Goal: Check status: Check status

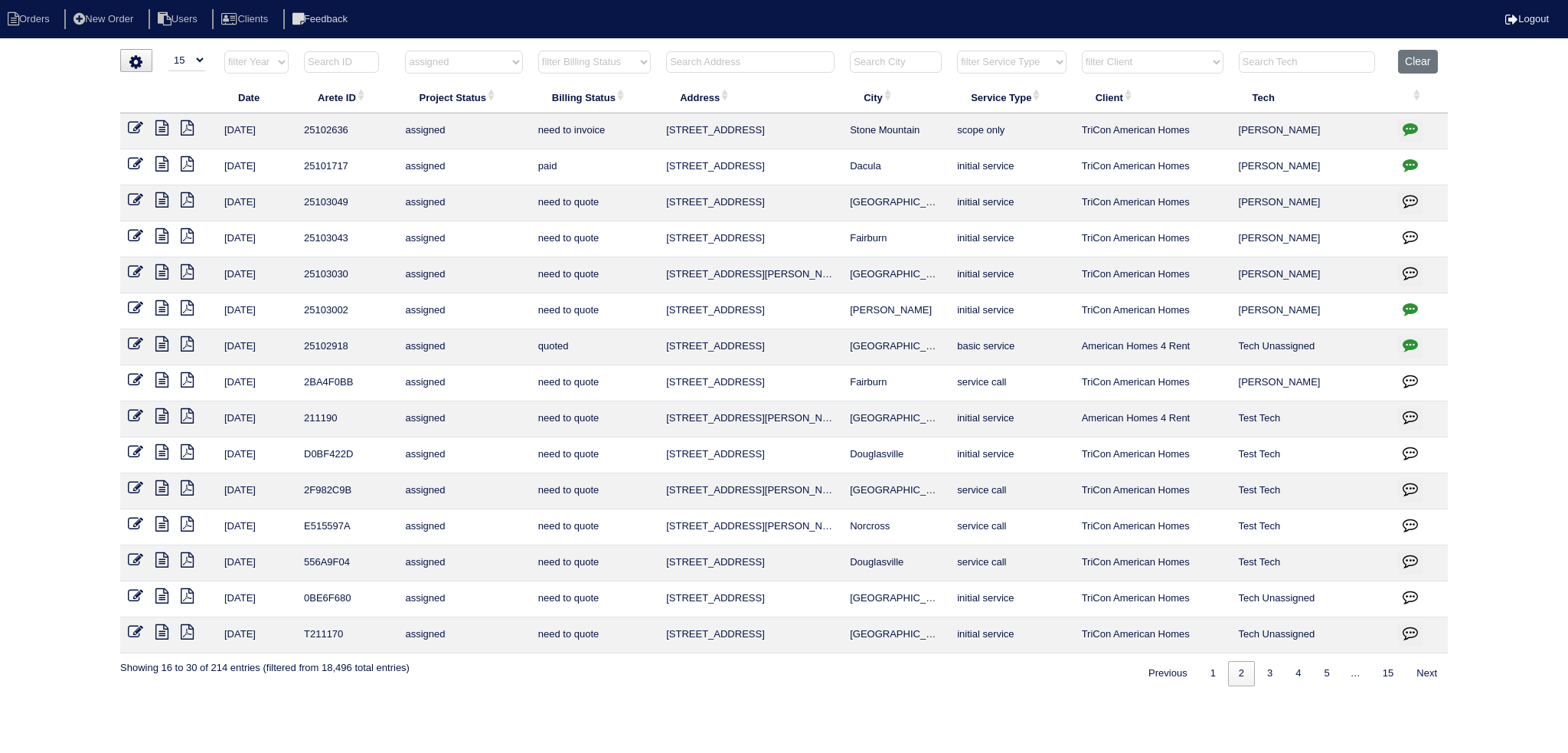
select select "15"
select select "assigned"
click at [500, 68] on select "filter Project Status -- Any Project Status -- new order assigned in progress f…" at bounding box center [463, 62] width 117 height 23
click at [1463, 95] on div "loading... ▼ 10 15 25 50 200 500 Search: Date Arete ID Project Status Billing S…" at bounding box center [784, 367] width 1568 height 637
click at [718, 67] on input "text" at bounding box center [750, 62] width 169 height 21
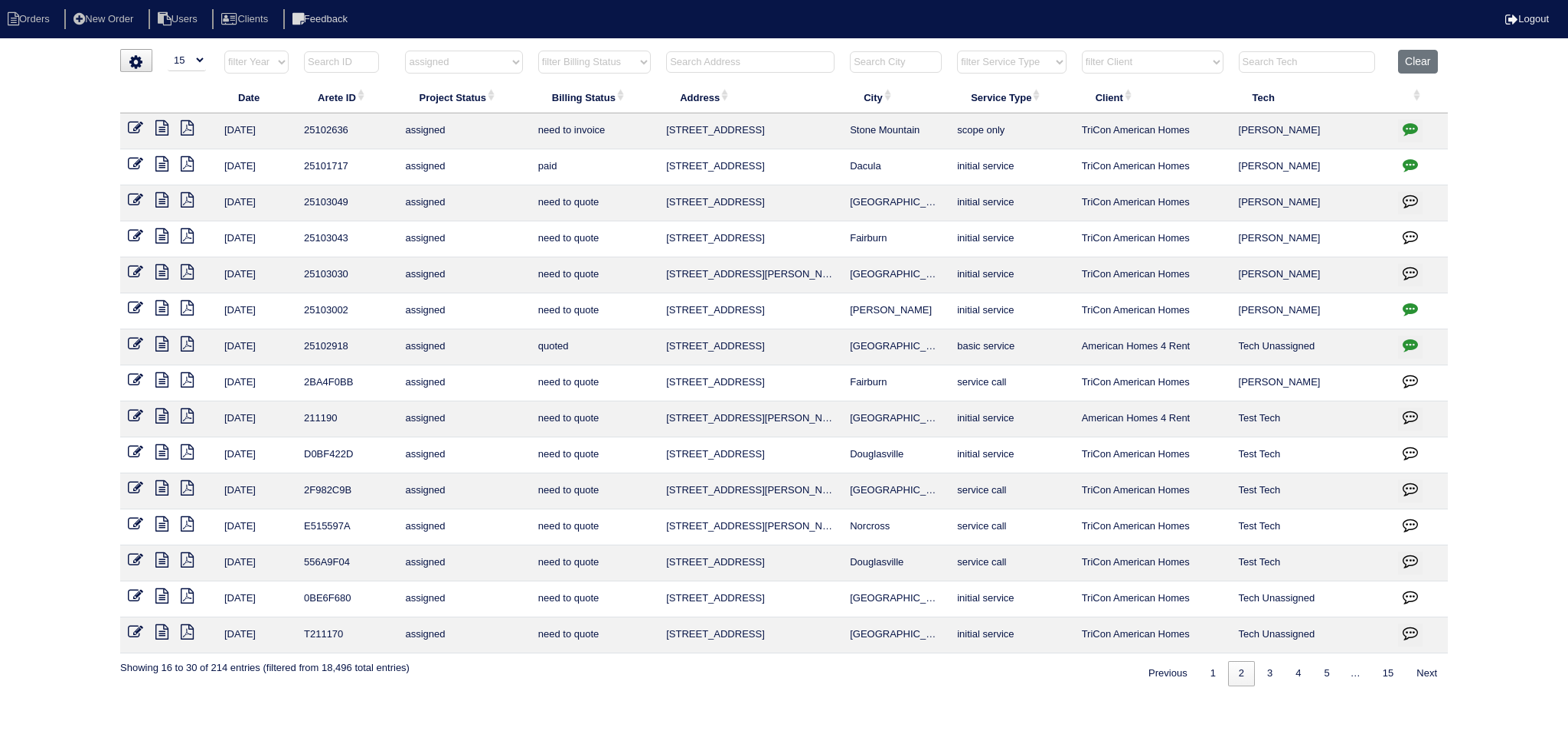
click at [509, 67] on select "filter Project Status -- Any Project Status -- new order assigned in progress f…" at bounding box center [463, 62] width 117 height 23
select select
click at [405, 51] on select "filter Project Status -- Any Project Status -- new order assigned in progress f…" at bounding box center [463, 62] width 117 height 23
click at [752, 61] on input "text" at bounding box center [750, 62] width 169 height 21
click at [719, 57] on input "220" at bounding box center [750, 62] width 169 height 21
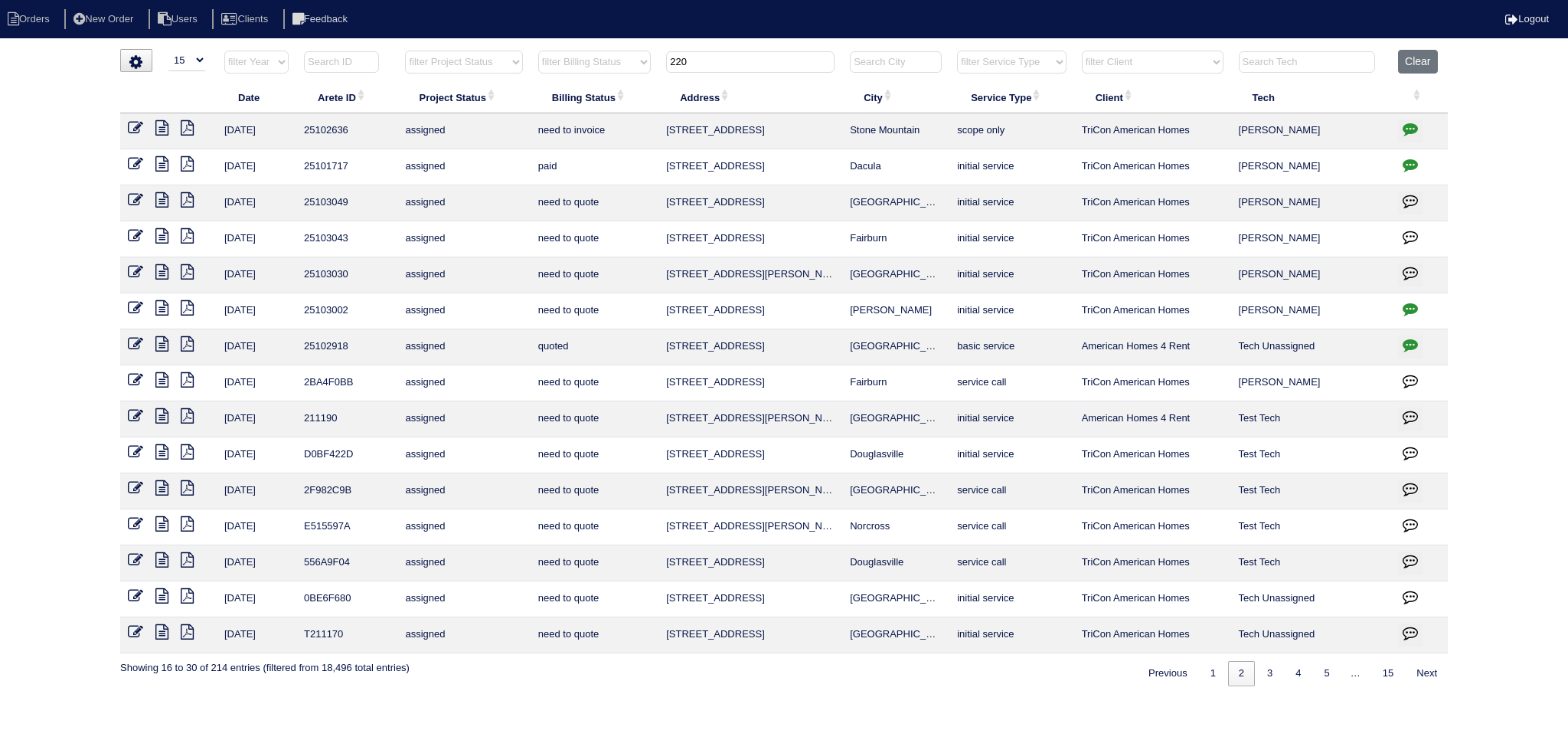
type input "220"
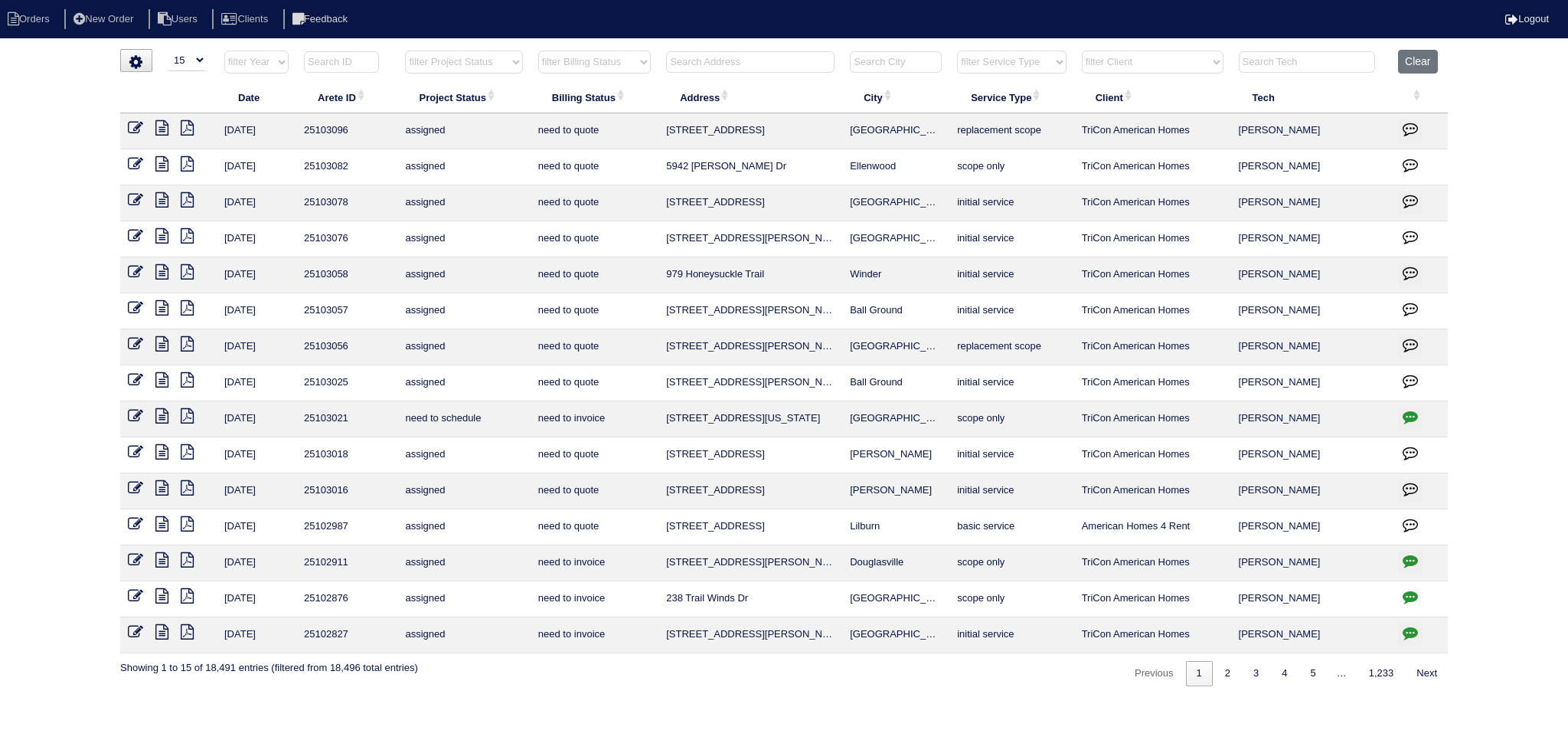
click at [747, 67] on input "text" at bounding box center [750, 62] width 169 height 21
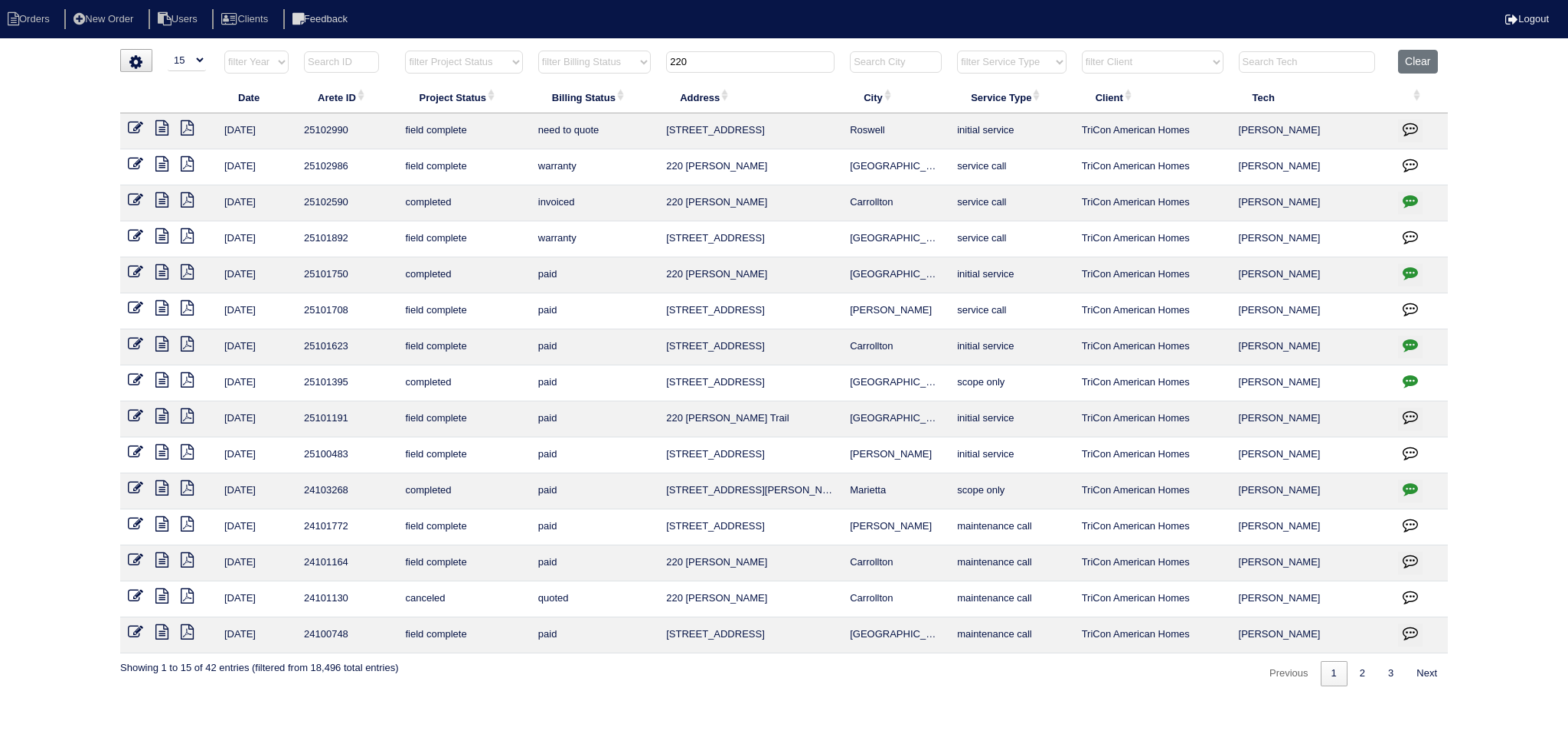
type input "220"
click at [160, 128] on icon at bounding box center [161, 127] width 13 height 15
select select "15"
